Goal: Task Accomplishment & Management: Use online tool/utility

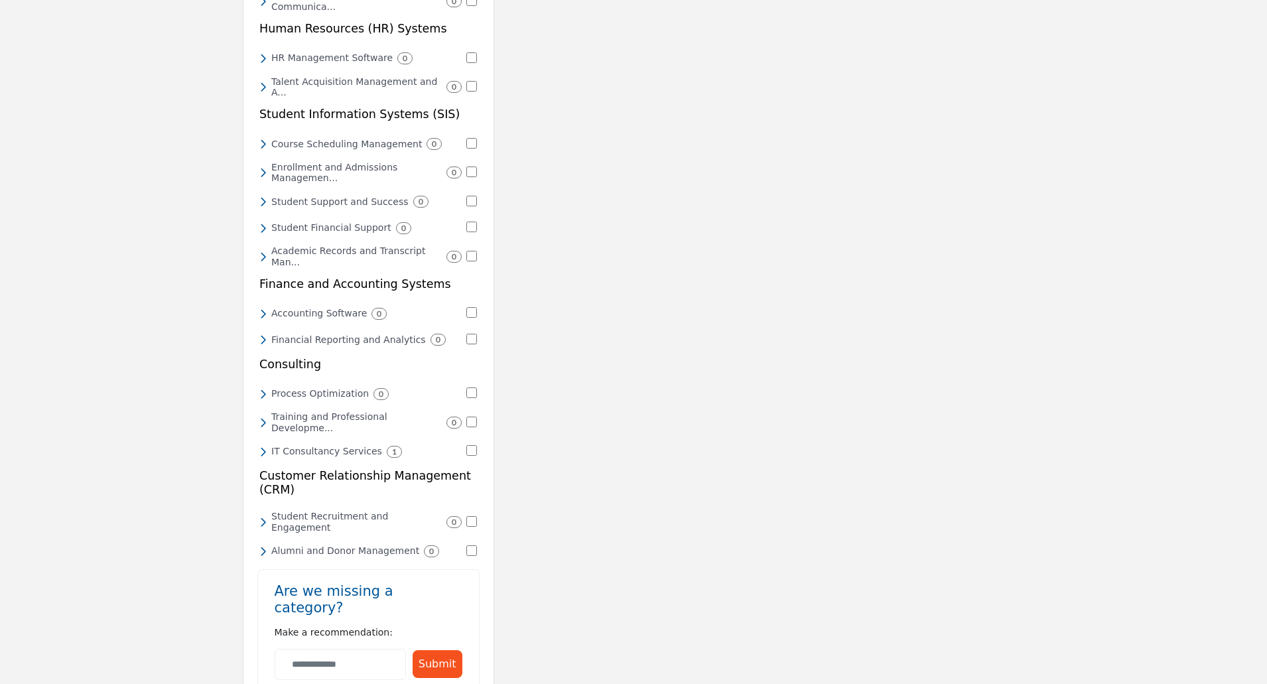
scroll to position [531, 0]
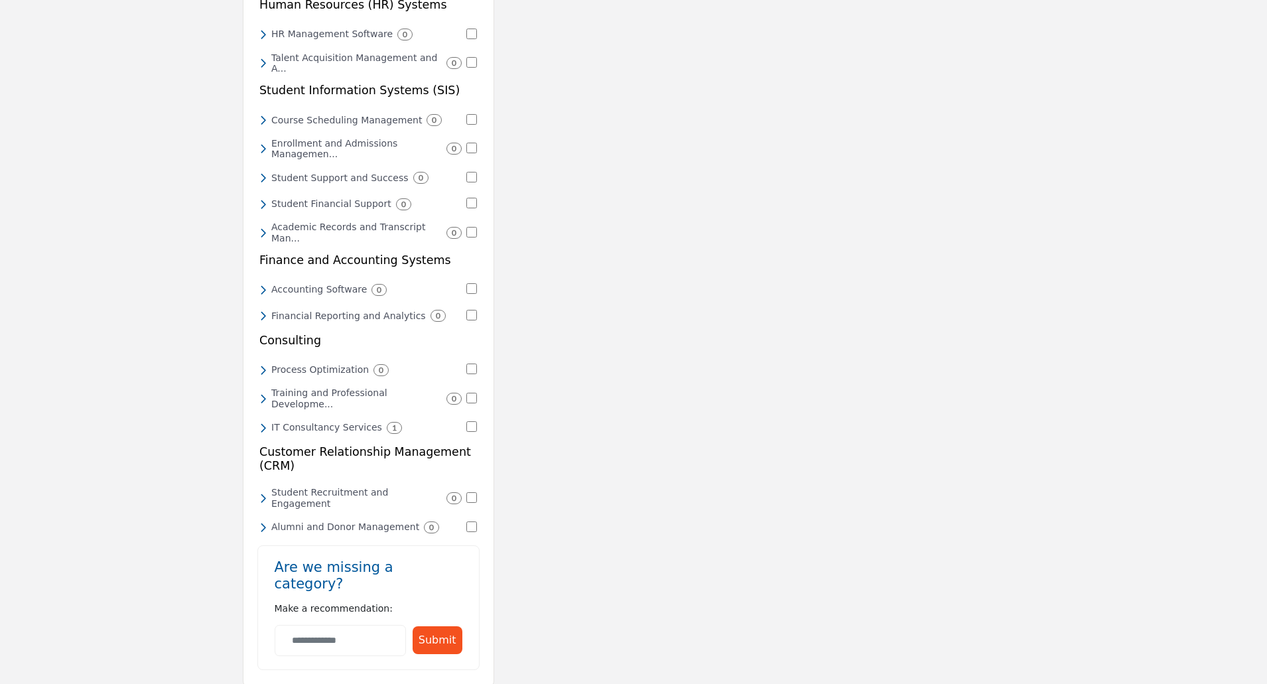
click at [263, 422] on icon at bounding box center [262, 428] width 7 height 12
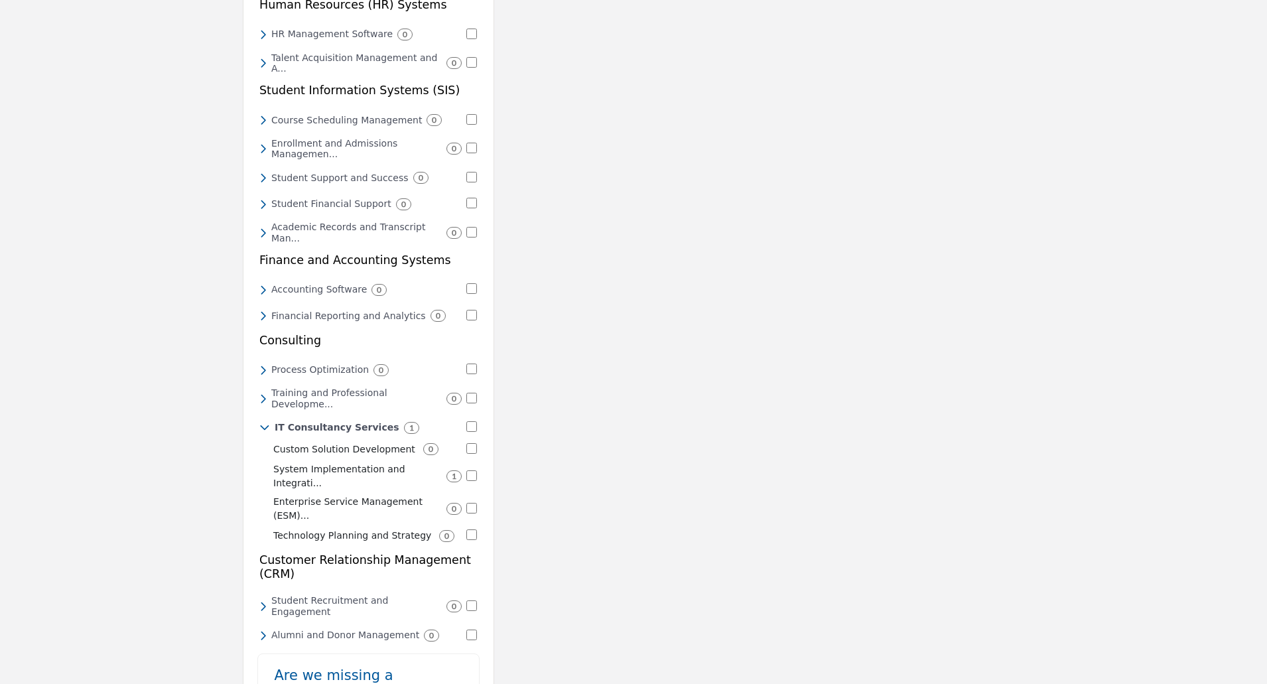
click at [320, 462] on p "System Implementation and Integrati..." at bounding box center [355, 476] width 165 height 28
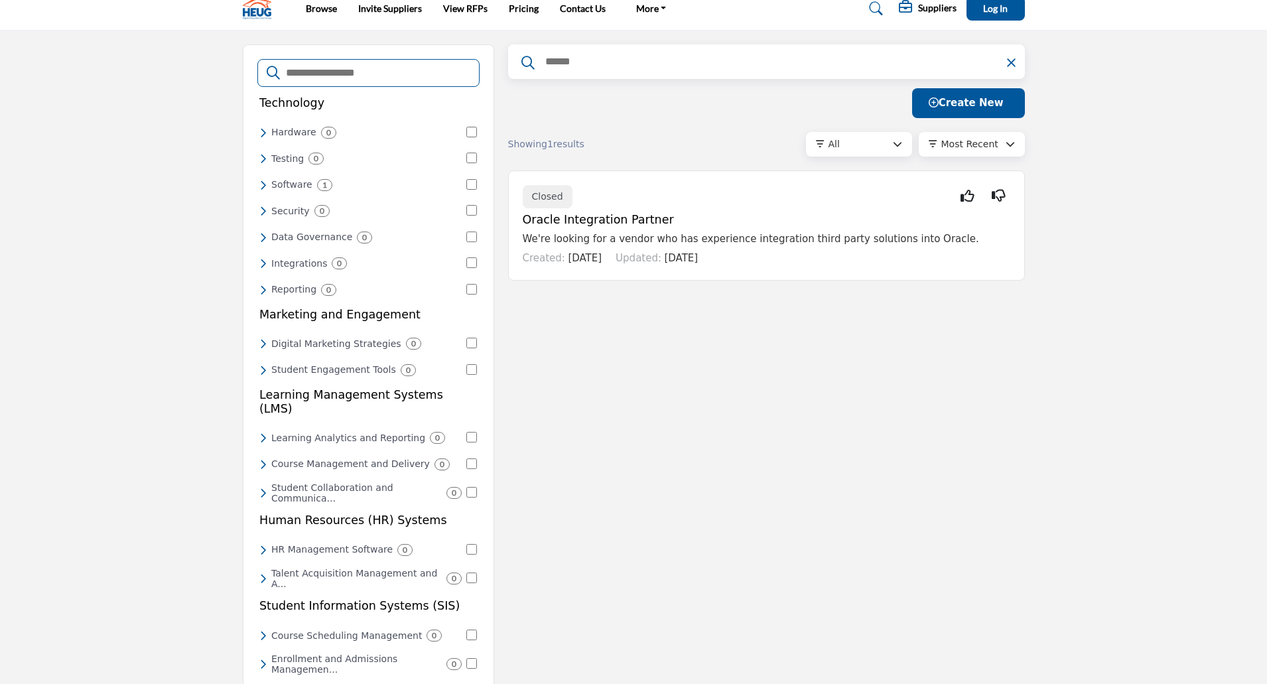
scroll to position [0, 0]
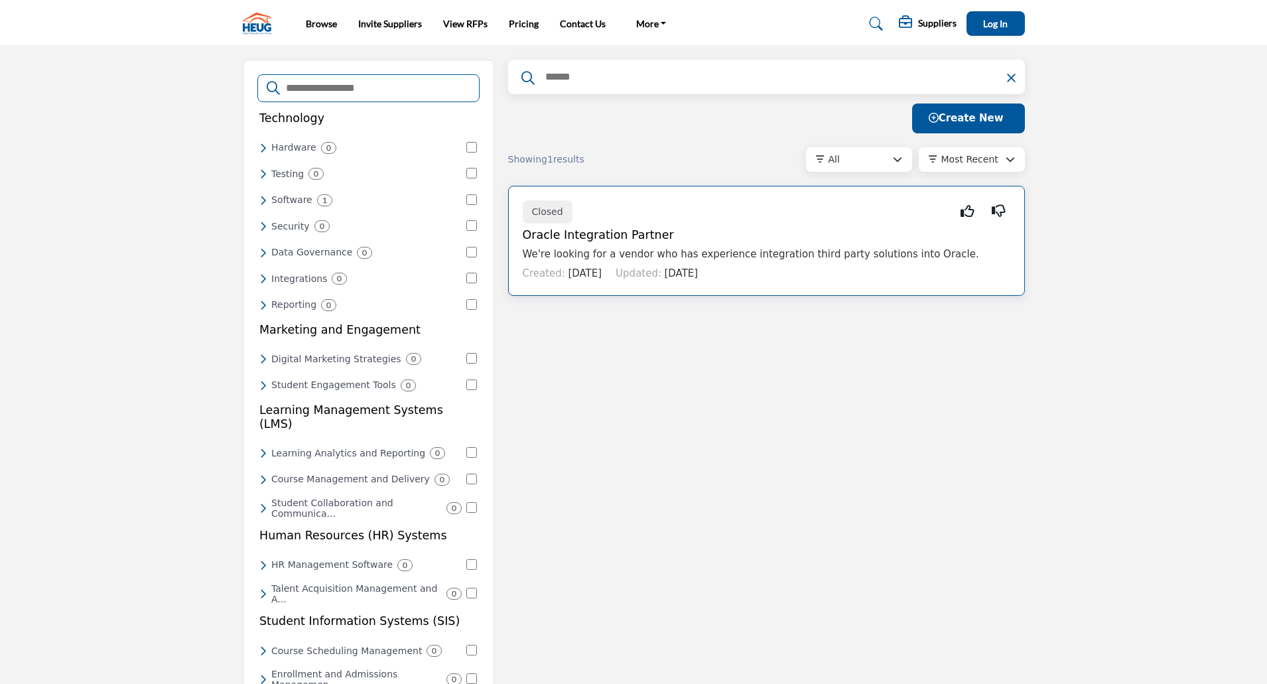
click at [592, 259] on p "We're looking for a vendor who has experience integration third party solutions…" at bounding box center [766, 254] width 487 height 15
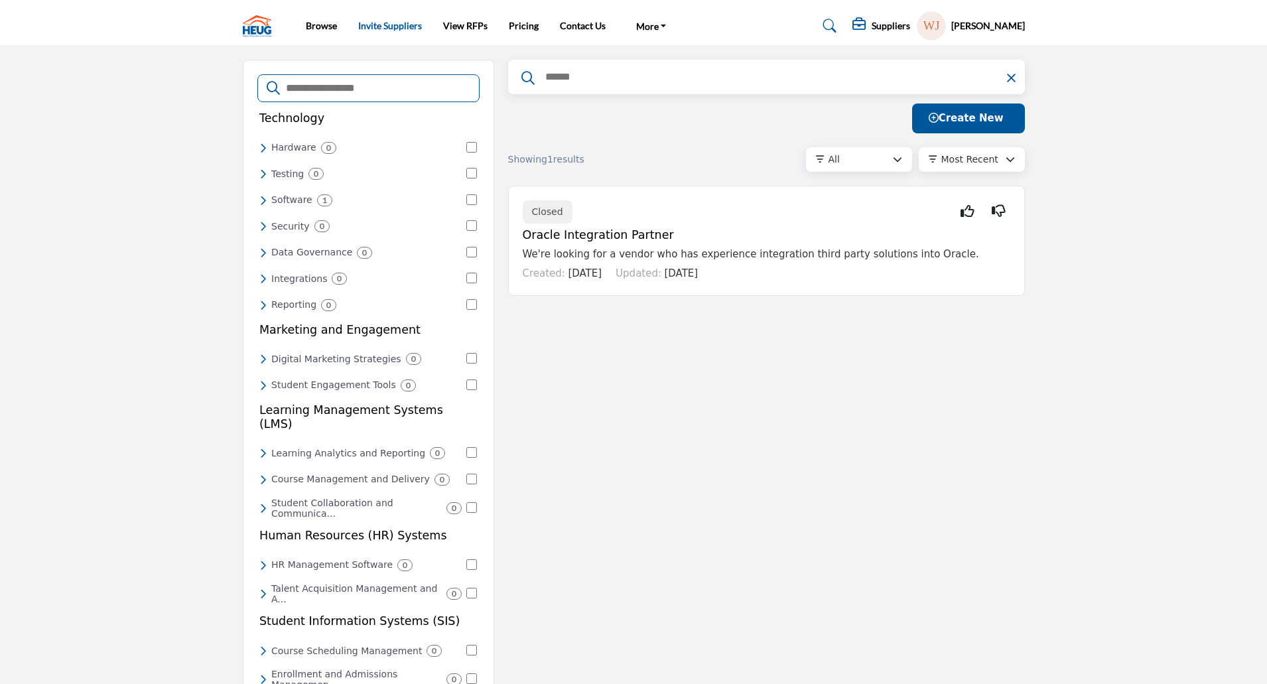
click at [409, 29] on link "Invite Suppliers" at bounding box center [390, 25] width 64 height 11
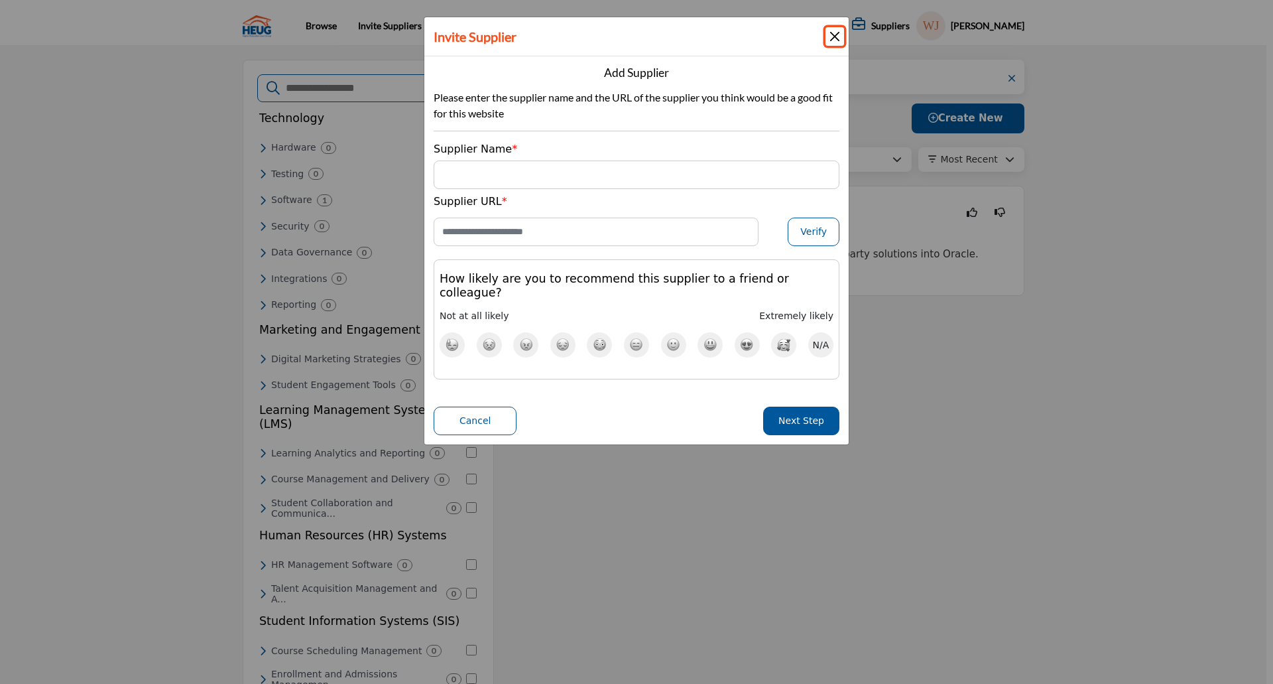
click at [836, 35] on button "Close" at bounding box center [835, 36] width 19 height 19
